Goal: Find specific page/section: Find specific page/section

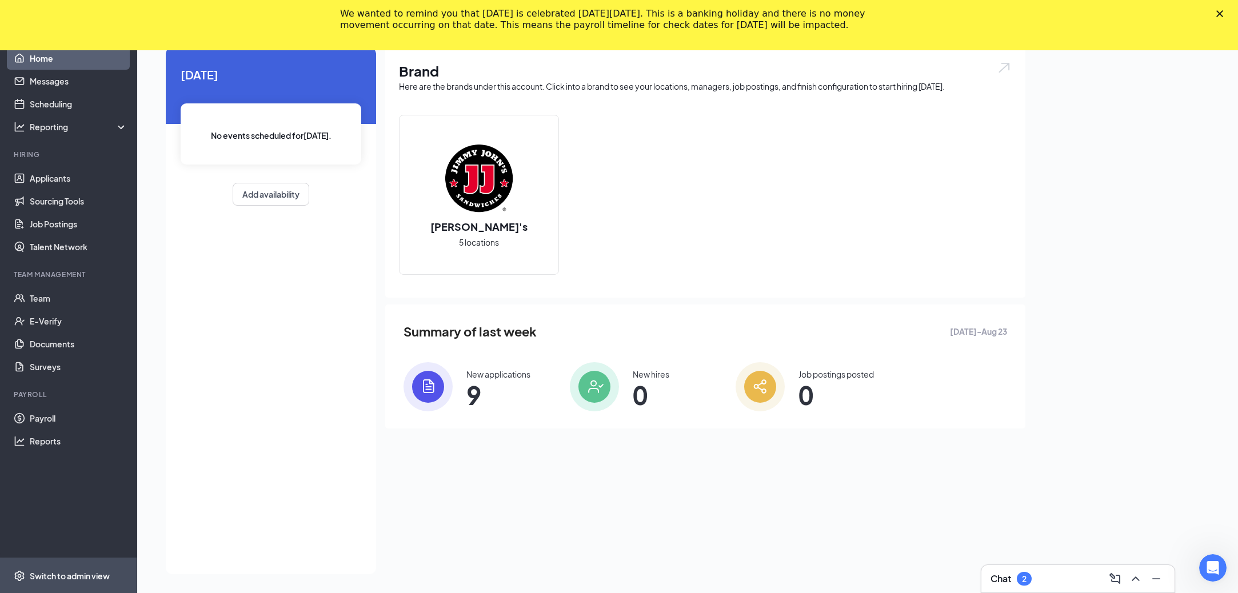
click at [59, 570] on div "Switch to admin view" at bounding box center [70, 575] width 80 height 11
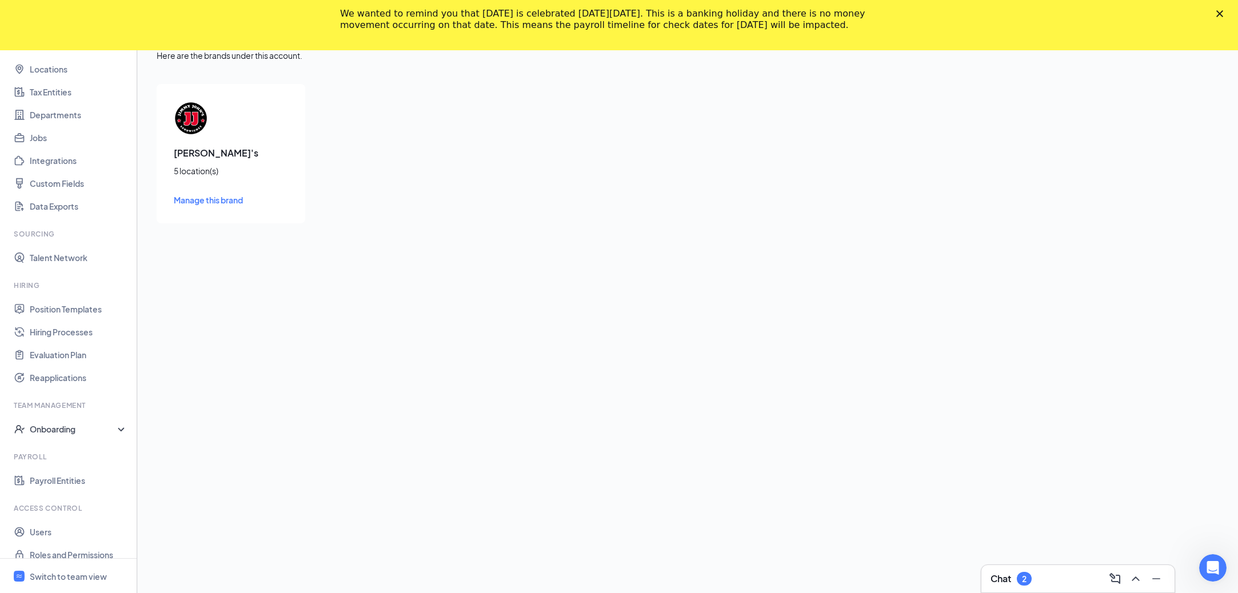
scroll to position [43, 0]
click at [67, 477] on link "Payroll Entities" at bounding box center [79, 478] width 98 height 23
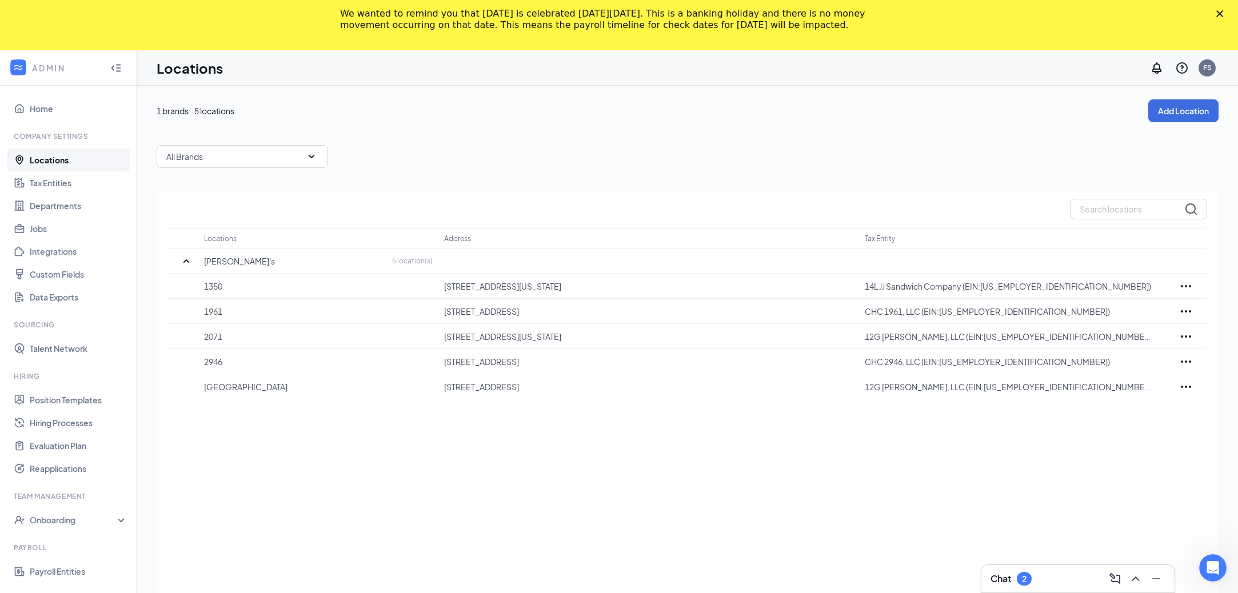
click at [1220, 13] on icon "Close" at bounding box center [1219, 13] width 7 height 7
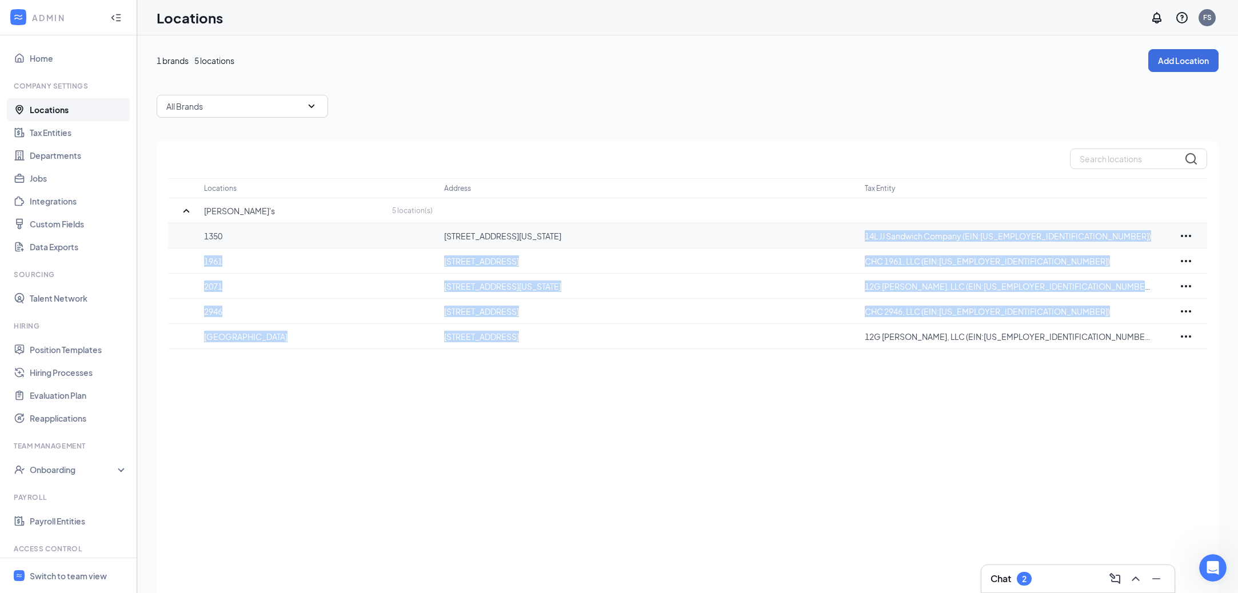
drag, startPoint x: 1025, startPoint y: 330, endPoint x: 867, endPoint y: 227, distance: 188.0
click at [867, 227] on tbody "[PERSON_NAME]'s 5 location(s) [GEOGRAPHIC_DATA][STREET_ADDRESS][US_STATE][GEOGR…" at bounding box center [687, 273] width 1039 height 151
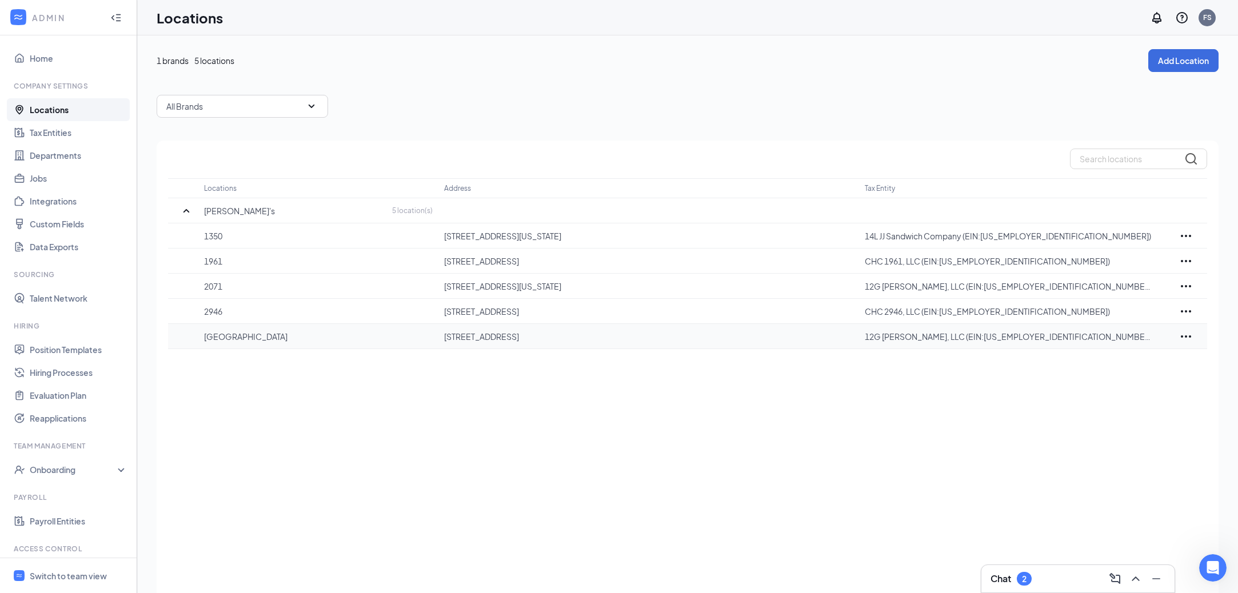
click at [872, 338] on p "12G [PERSON_NAME], LLC (EIN:[US_EMPLOYER_IDENTIFICATION_NUMBER])" at bounding box center [1008, 336] width 289 height 11
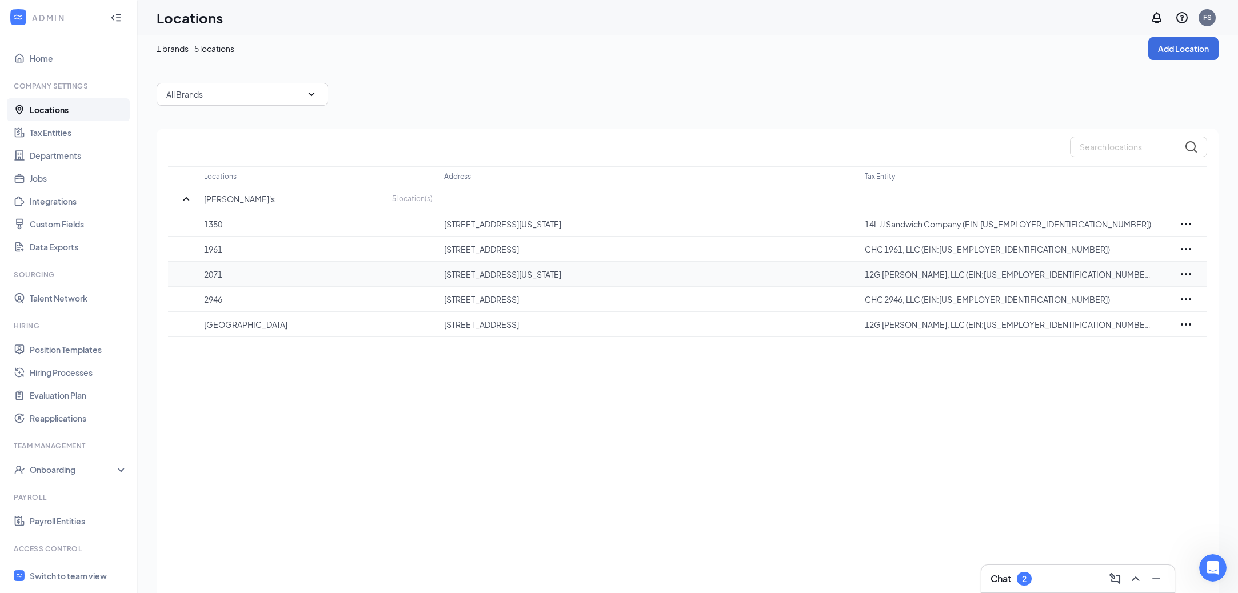
scroll to position [14, 0]
drag, startPoint x: 931, startPoint y: 325, endPoint x: 856, endPoint y: 220, distance: 128.9
click at [856, 220] on tbody "[PERSON_NAME]'s 5 location(s) [GEOGRAPHIC_DATA][STREET_ADDRESS][US_STATE][GEOGR…" at bounding box center [687, 260] width 1039 height 151
drag, startPoint x: 1031, startPoint y: 319, endPoint x: 862, endPoint y: 221, distance: 195.6
click at [862, 221] on tbody "[PERSON_NAME]'s 5 location(s) [GEOGRAPHIC_DATA][STREET_ADDRESS][US_STATE][GEOGR…" at bounding box center [687, 260] width 1039 height 151
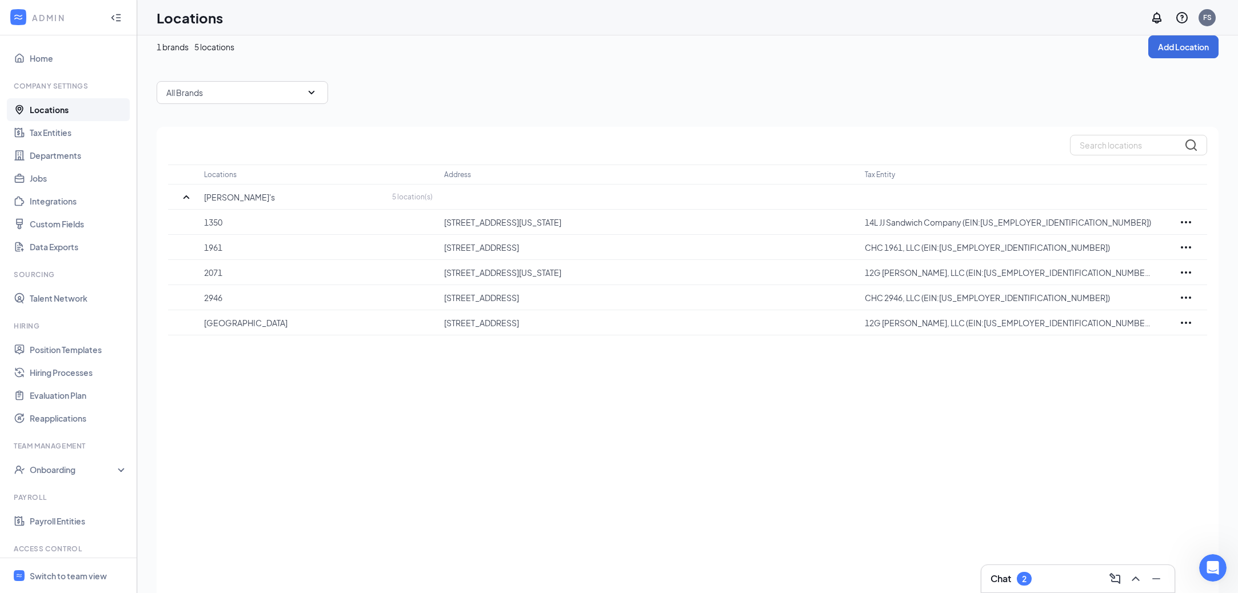
click at [672, 146] on div at bounding box center [687, 145] width 1039 height 21
drag, startPoint x: 569, startPoint y: 318, endPoint x: 417, endPoint y: 207, distance: 188.1
click at [417, 207] on tbody "[PERSON_NAME]'s 5 location(s) [GEOGRAPHIC_DATA][STREET_ADDRESS][US_STATE][GEOGR…" at bounding box center [687, 260] width 1039 height 151
click at [648, 318] on p "[STREET_ADDRESS]" at bounding box center [648, 322] width 409 height 11
drag, startPoint x: 648, startPoint y: 318, endPoint x: 449, endPoint y: 211, distance: 226.0
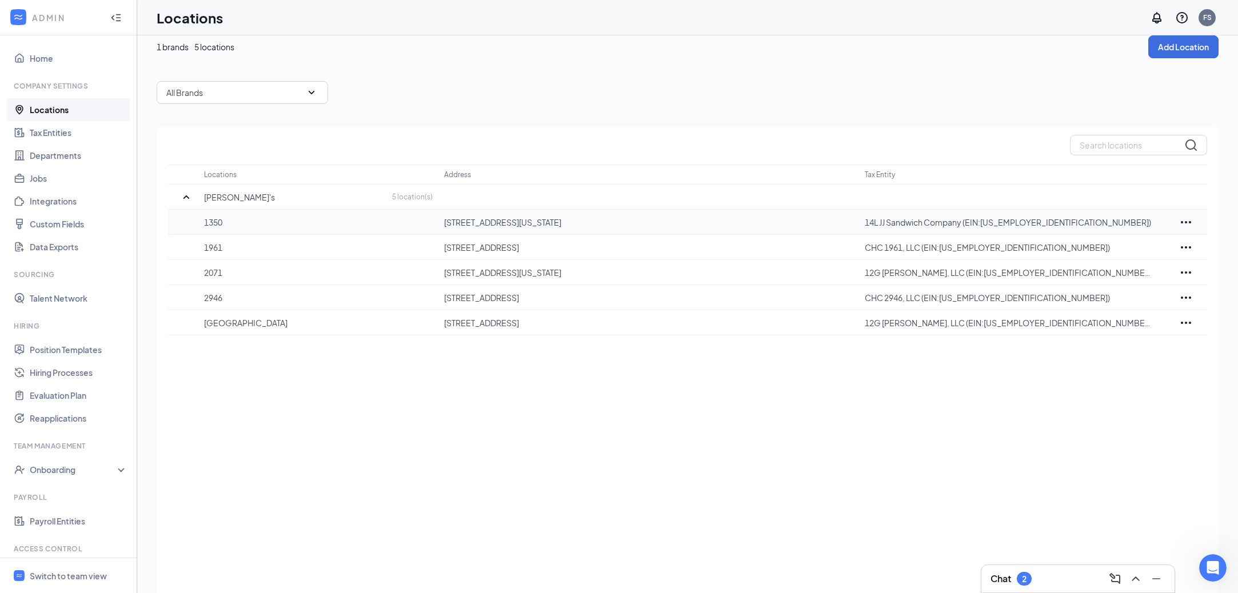
click at [449, 211] on tbody "[PERSON_NAME]'s 5 location(s) [GEOGRAPHIC_DATA][STREET_ADDRESS][US_STATE][GEOGR…" at bounding box center [687, 260] width 1039 height 151
click at [281, 354] on div "Locations Address Tax Entity [PERSON_NAME]'s 5 location(s) [GEOGRAPHIC_DATA][ST…" at bounding box center [688, 369] width 1062 height 485
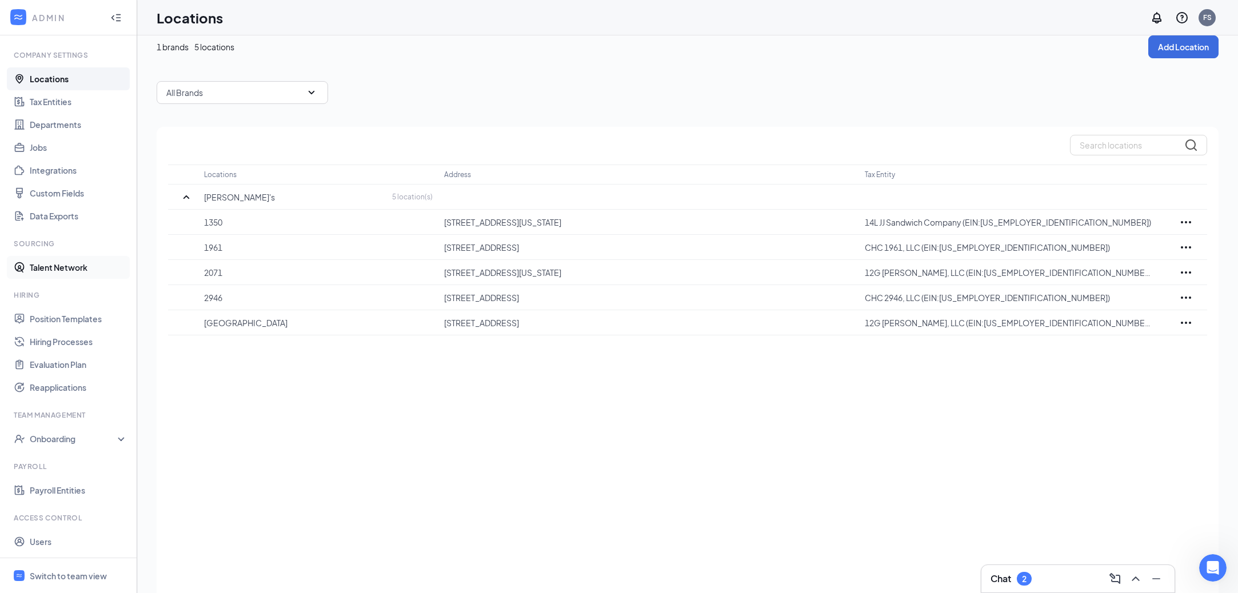
scroll to position [33, 0]
click at [58, 102] on link "Tax Entities" at bounding box center [79, 100] width 98 height 23
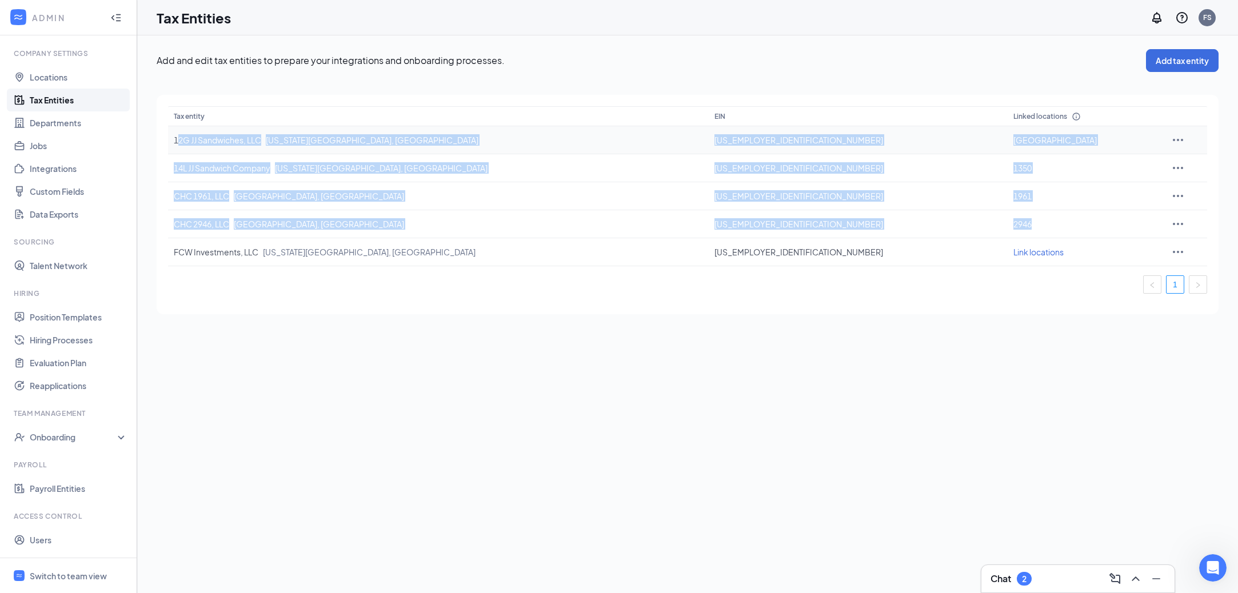
drag, startPoint x: 341, startPoint y: 242, endPoint x: 181, endPoint y: 138, distance: 191.6
click at [181, 138] on tbody "12G JJ Sandwiches, LLC [US_STATE][GEOGRAPHIC_DATA] 27-[GEOGRAPHIC_DATA] 14L JJ …" at bounding box center [687, 196] width 1039 height 140
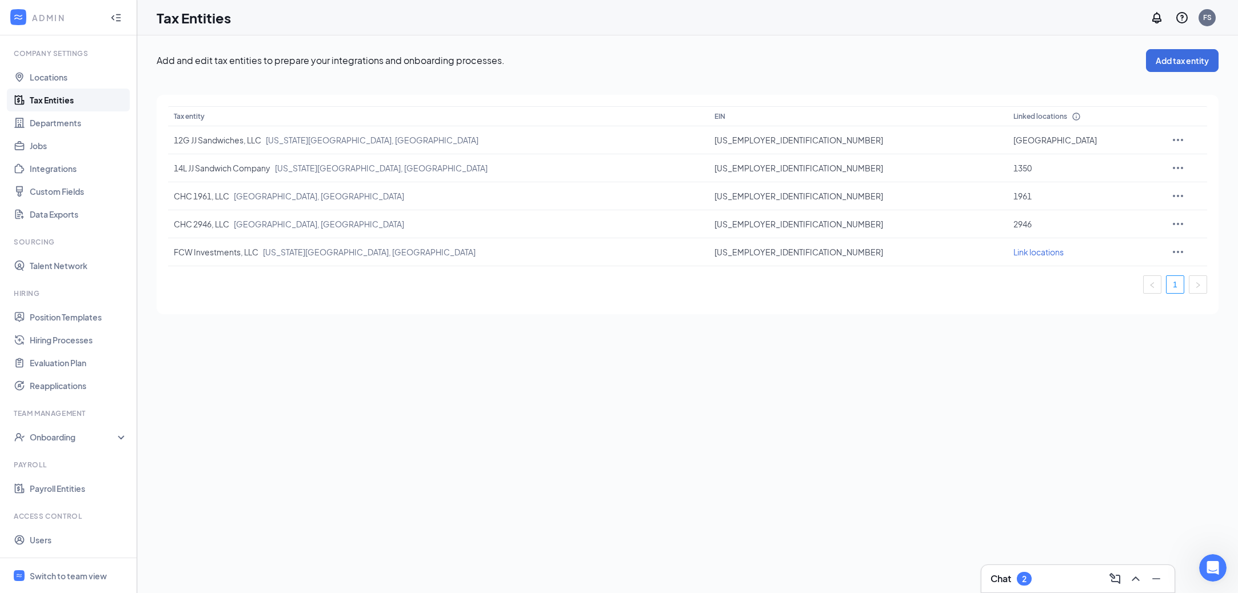
click at [367, 279] on ul "1" at bounding box center [687, 284] width 1039 height 18
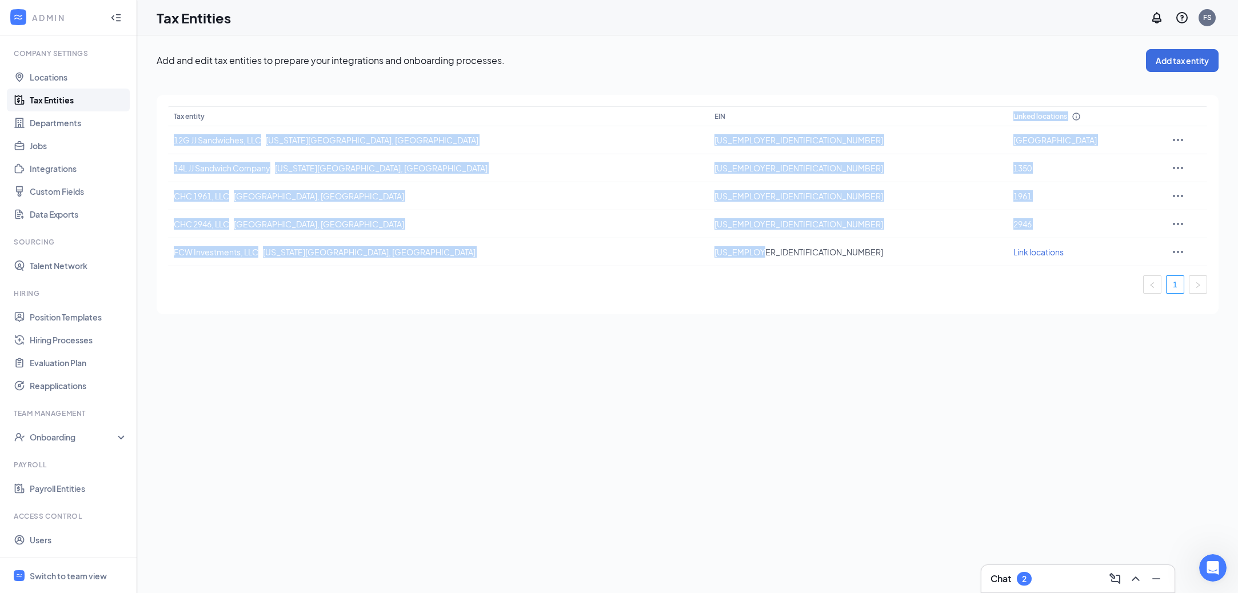
drag, startPoint x: 756, startPoint y: 250, endPoint x: 707, endPoint y: 125, distance: 135.0
click at [707, 125] on table "Tax entity EIN Linked locations 12G JJ Sandwiches, LLC [US_STATE][GEOGRAPHIC_DA…" at bounding box center [687, 186] width 1039 height 160
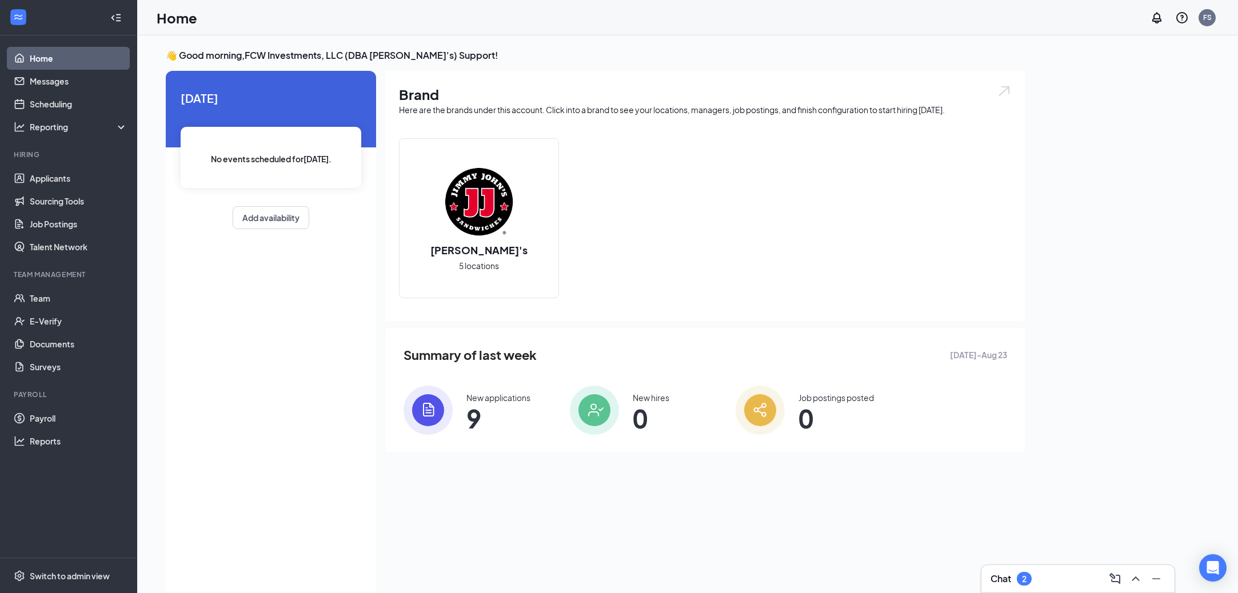
scroll to position [24, 0]
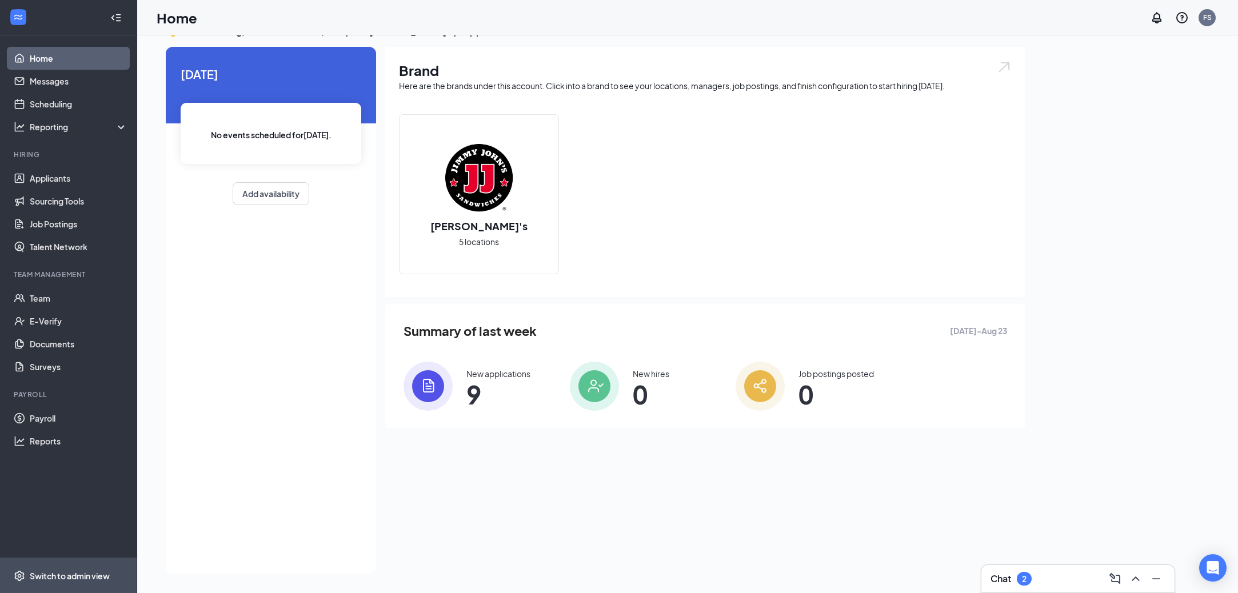
click at [67, 567] on span "Switch to admin view" at bounding box center [79, 575] width 98 height 35
